Goal: Browse casually: Explore the website without a specific task or goal

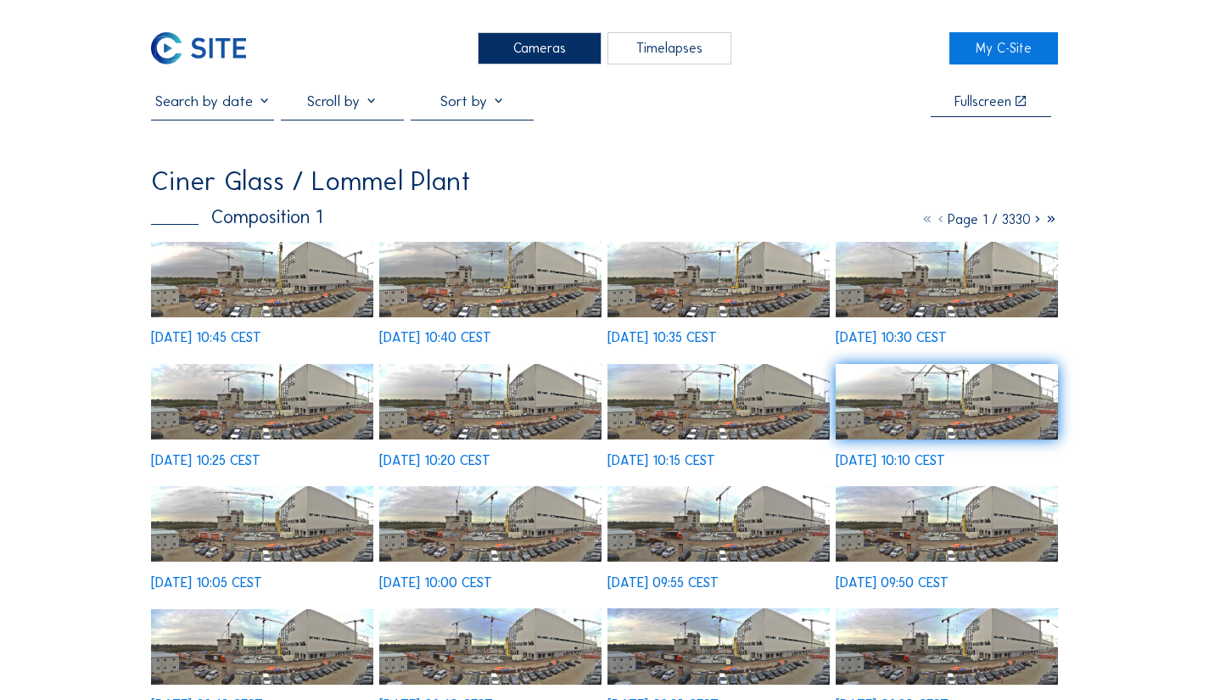
click at [563, 55] on div "Cameras" at bounding box center [539, 48] width 123 height 32
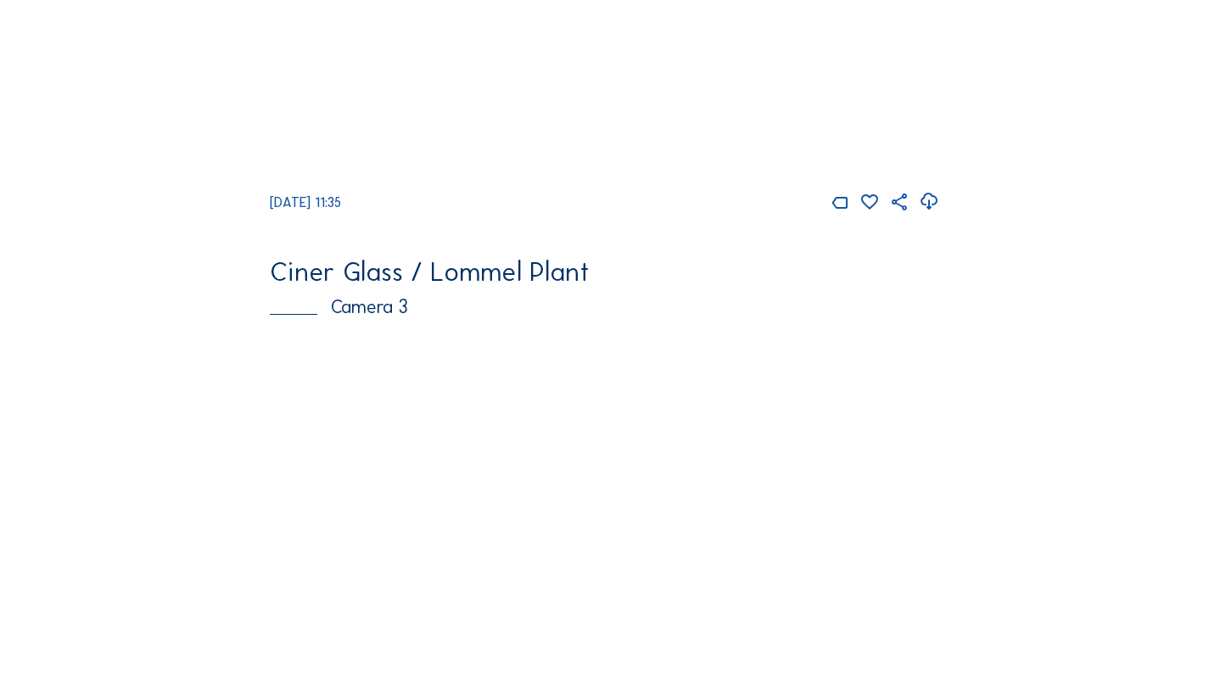
scroll to position [933, 0]
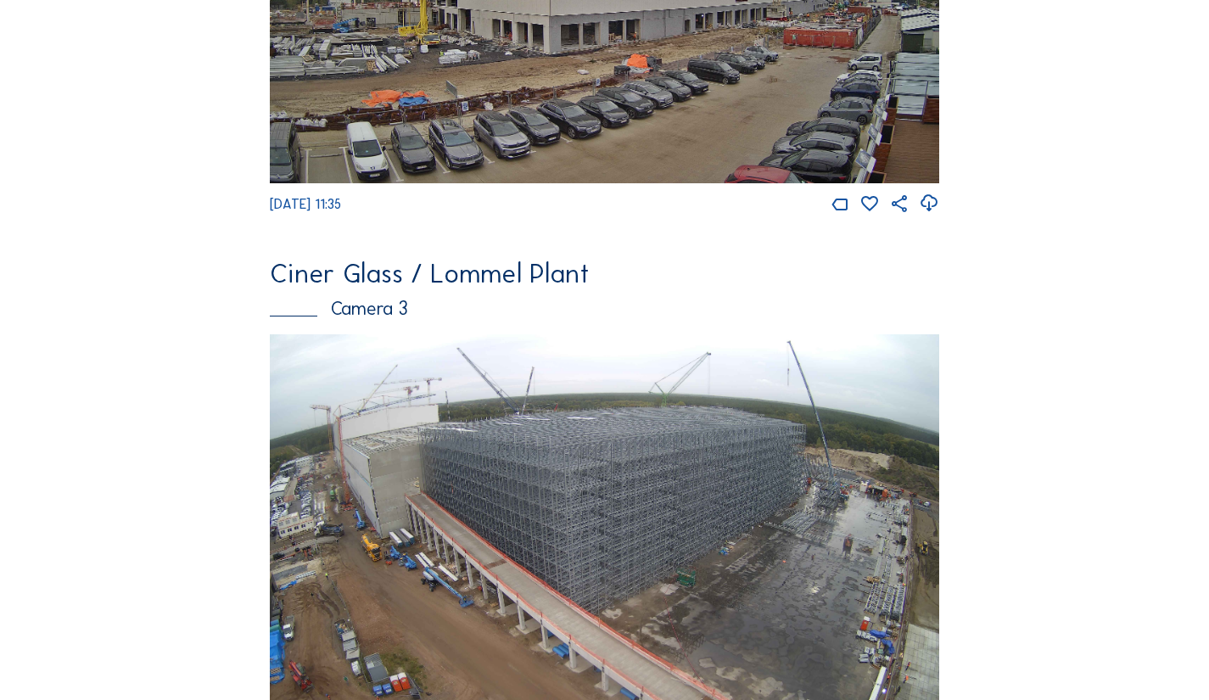
click at [602, 513] on img at bounding box center [604, 522] width 669 height 376
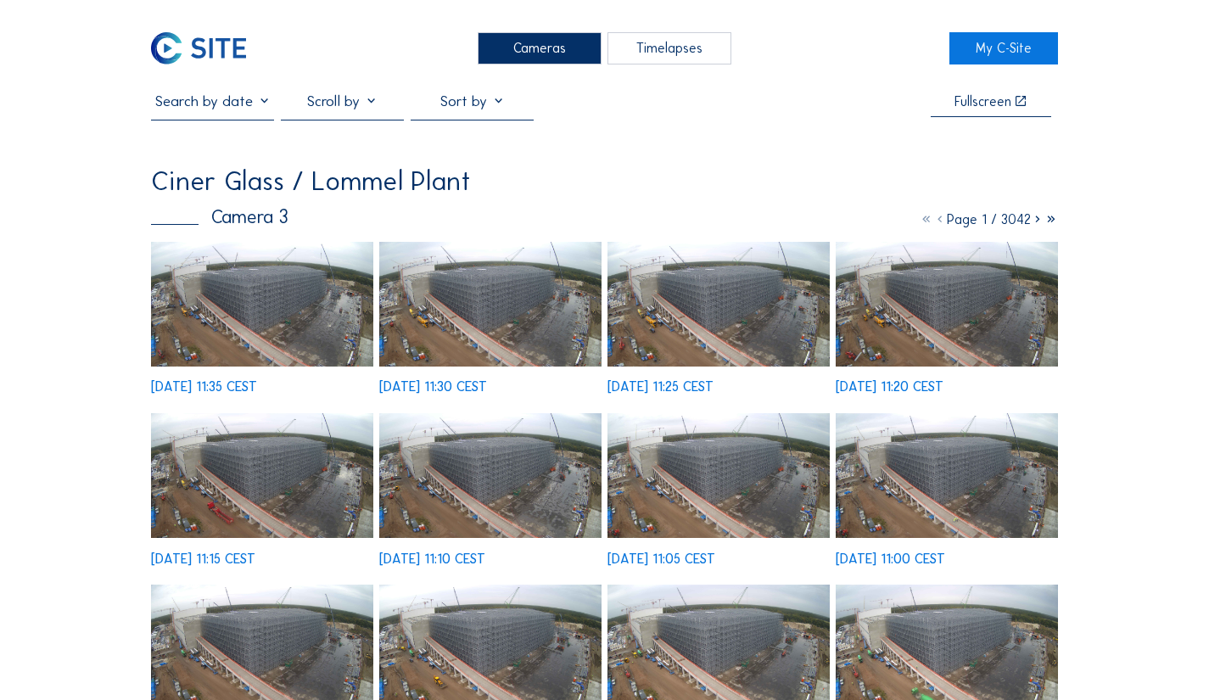
click at [256, 299] on img at bounding box center [262, 304] width 222 height 125
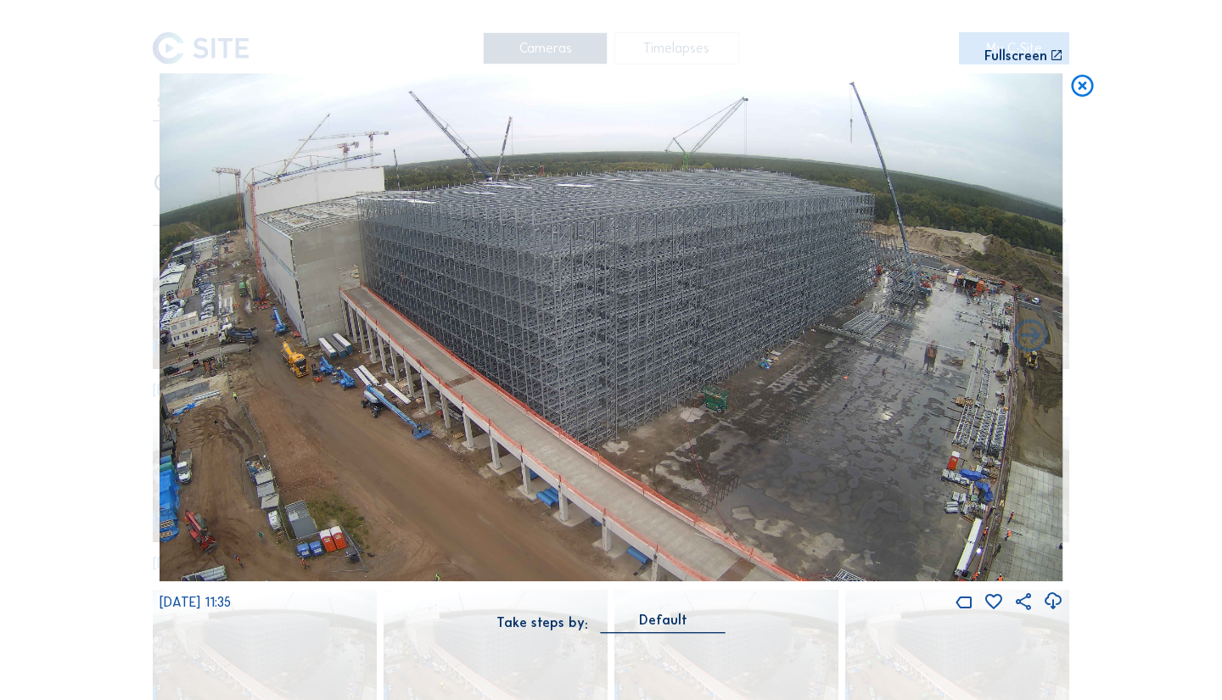
click at [1086, 88] on icon at bounding box center [1082, 87] width 27 height 28
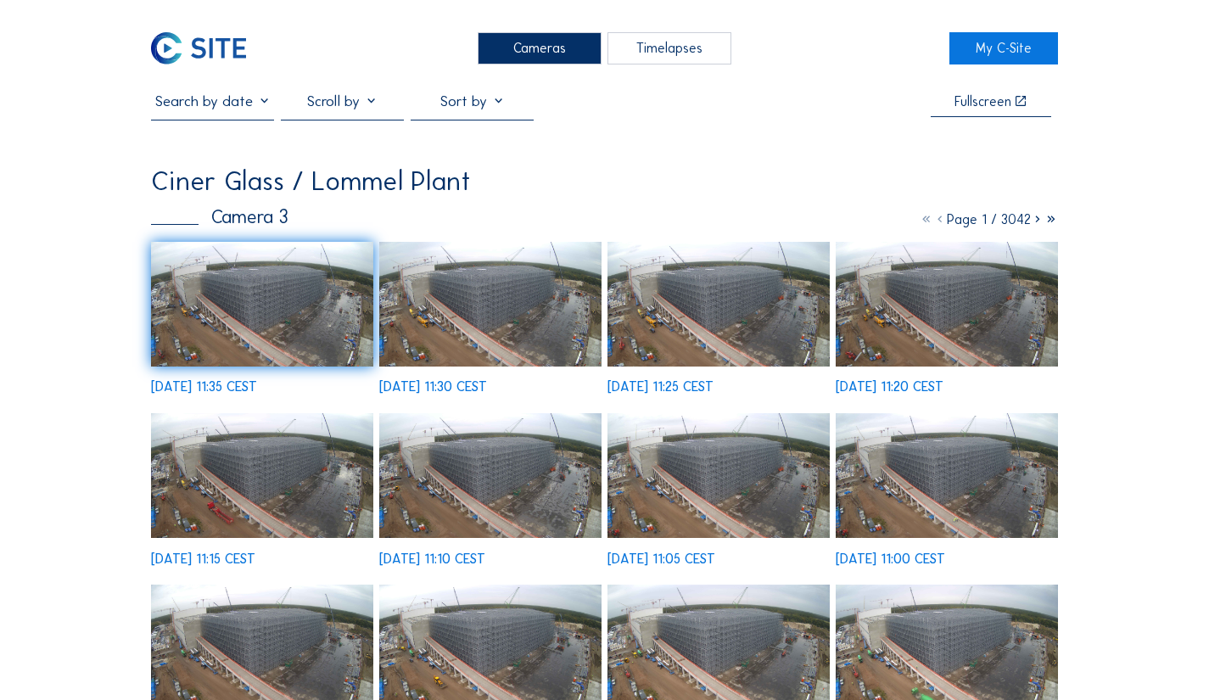
click at [543, 59] on div "Cameras" at bounding box center [539, 48] width 123 height 32
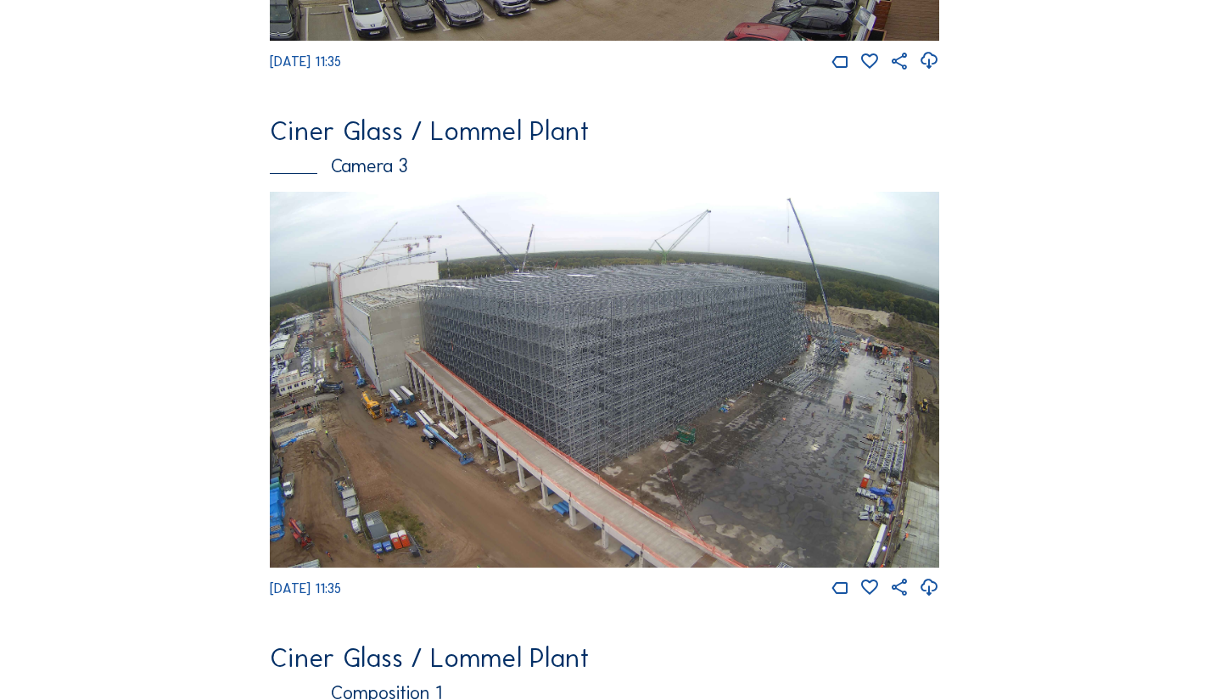
scroll to position [1442, 0]
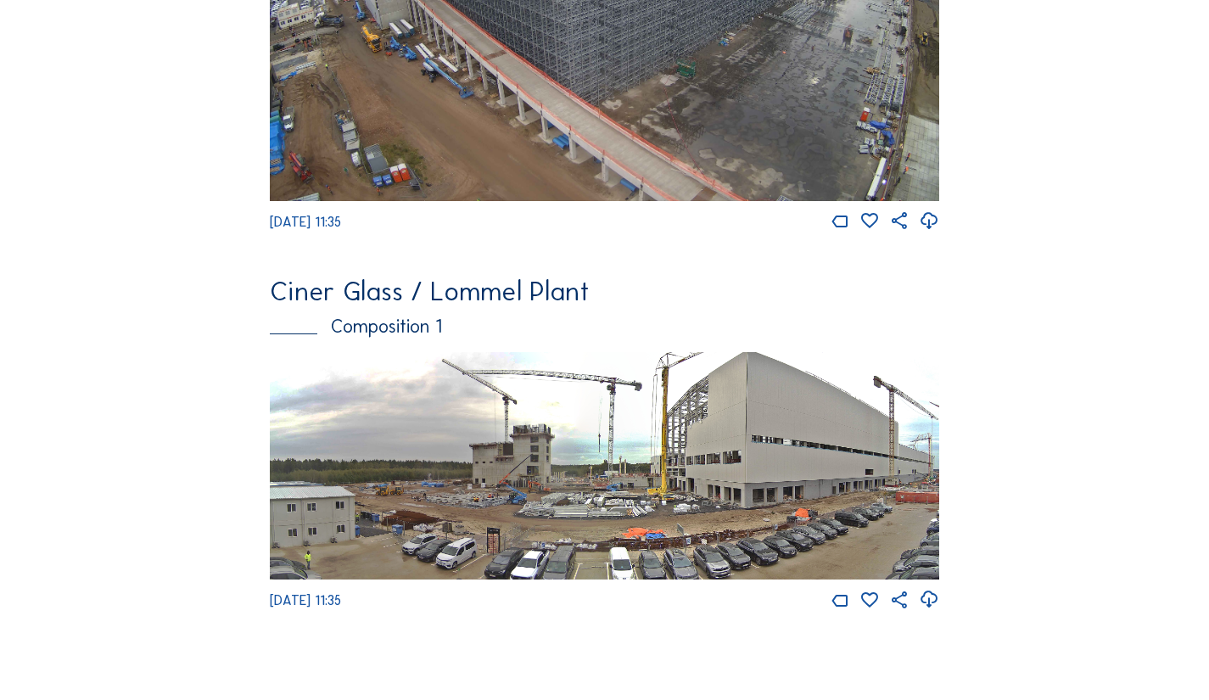
click at [612, 464] on img at bounding box center [604, 466] width 669 height 228
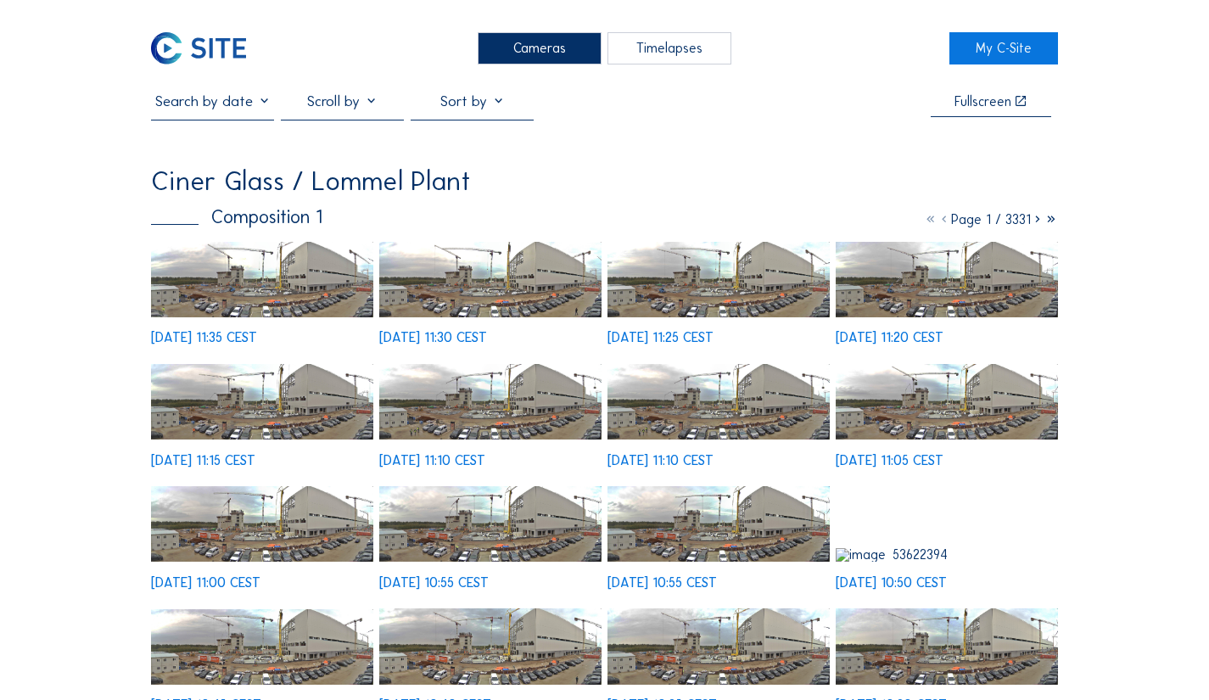
click at [270, 282] on img at bounding box center [262, 280] width 222 height 76
